Goal: Find specific page/section

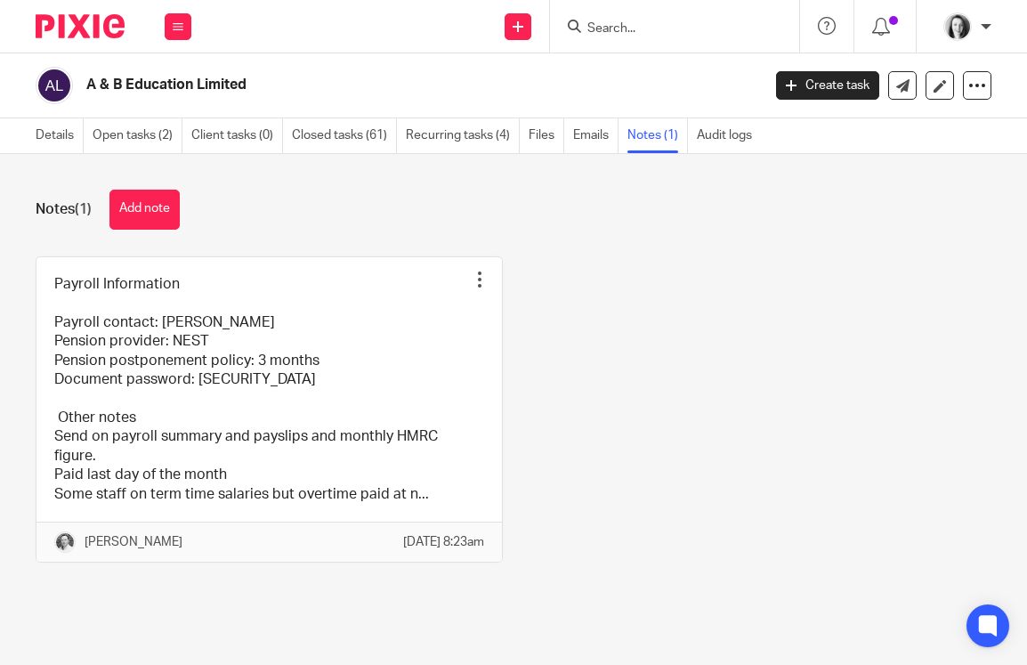
click at [604, 24] on input "Search" at bounding box center [666, 29] width 160 height 16
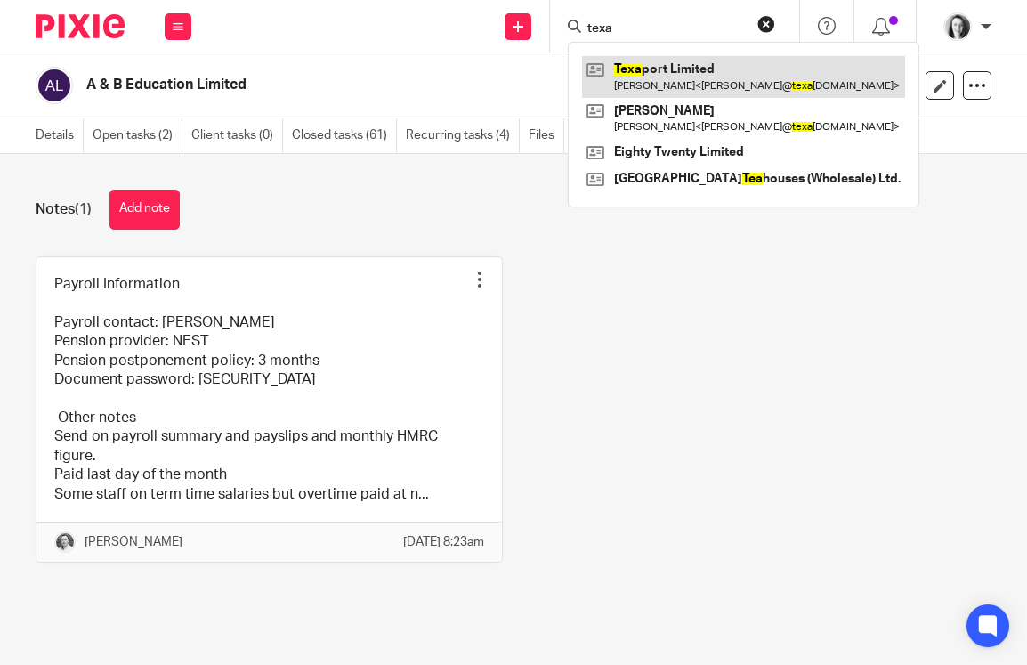
type input "texa"
click at [659, 79] on link at bounding box center [743, 76] width 323 height 41
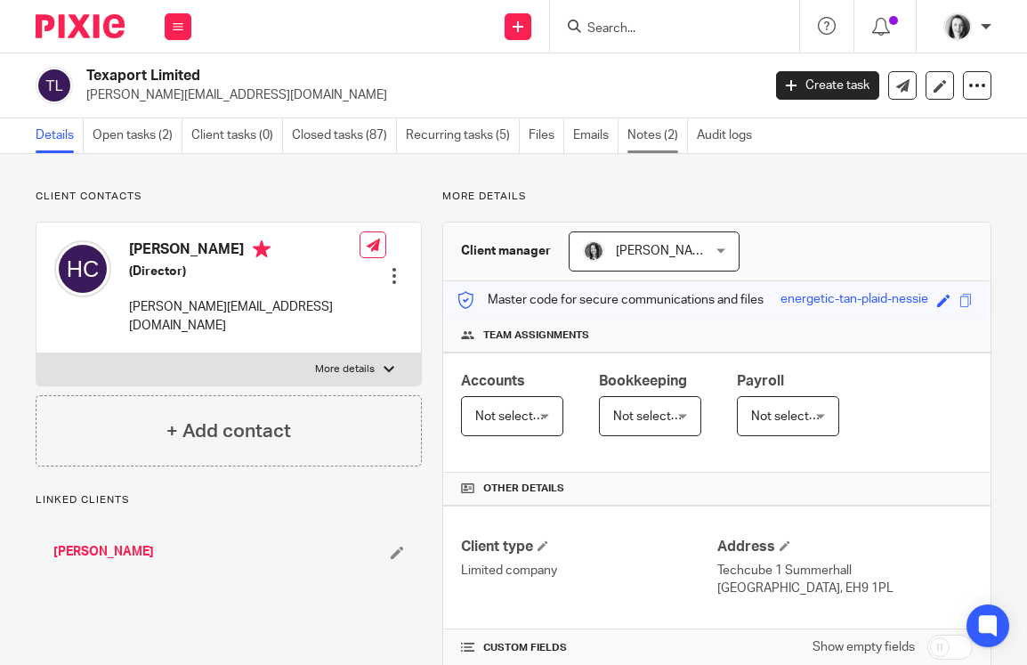
click at [656, 134] on link "Notes (2)" at bounding box center [658, 135] width 61 height 35
